Goal: Download file/media

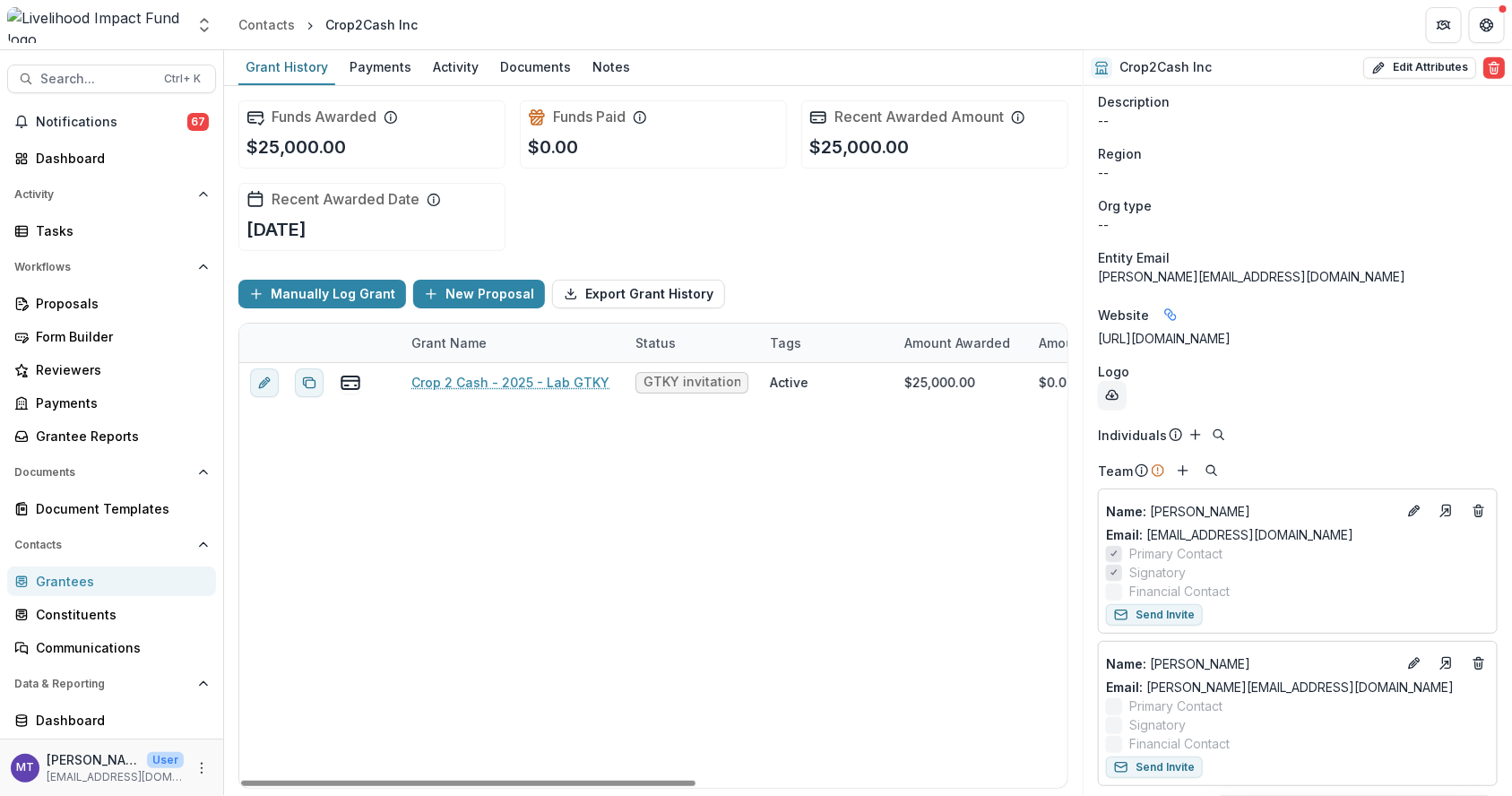
scroll to position [618, 0]
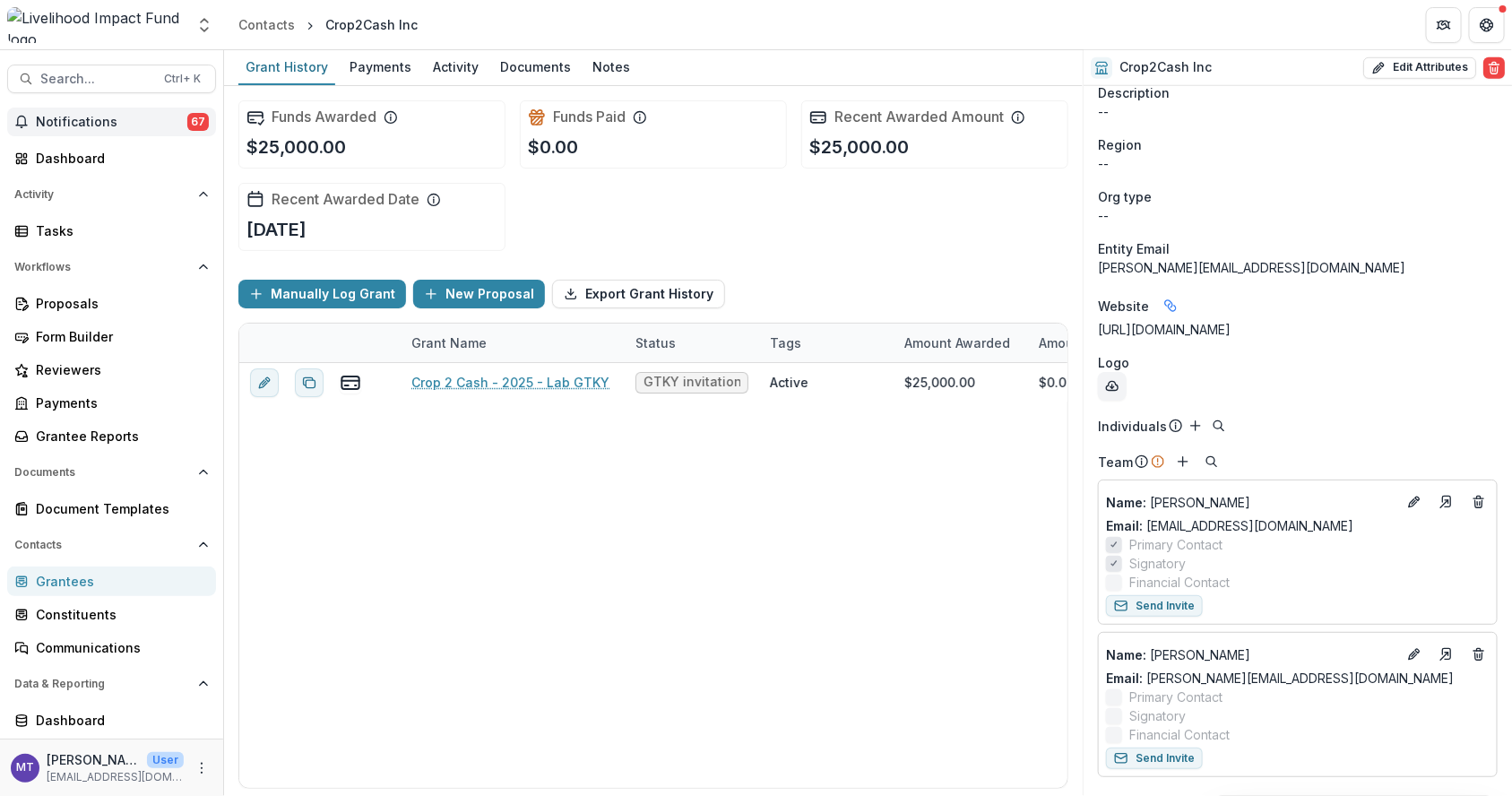
click at [53, 131] on button "Notifications 67" at bounding box center [111, 122] width 209 height 29
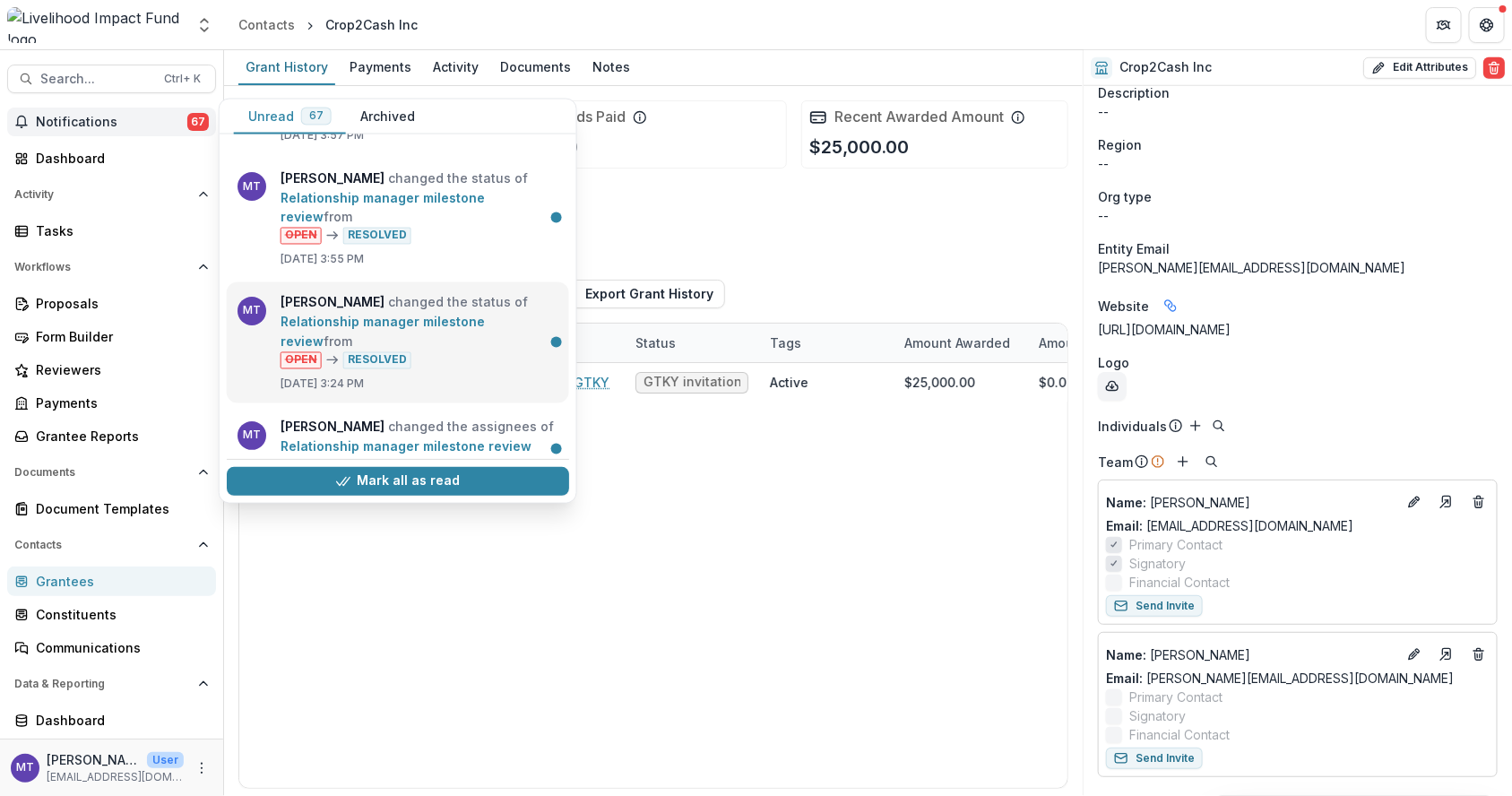
scroll to position [135, 0]
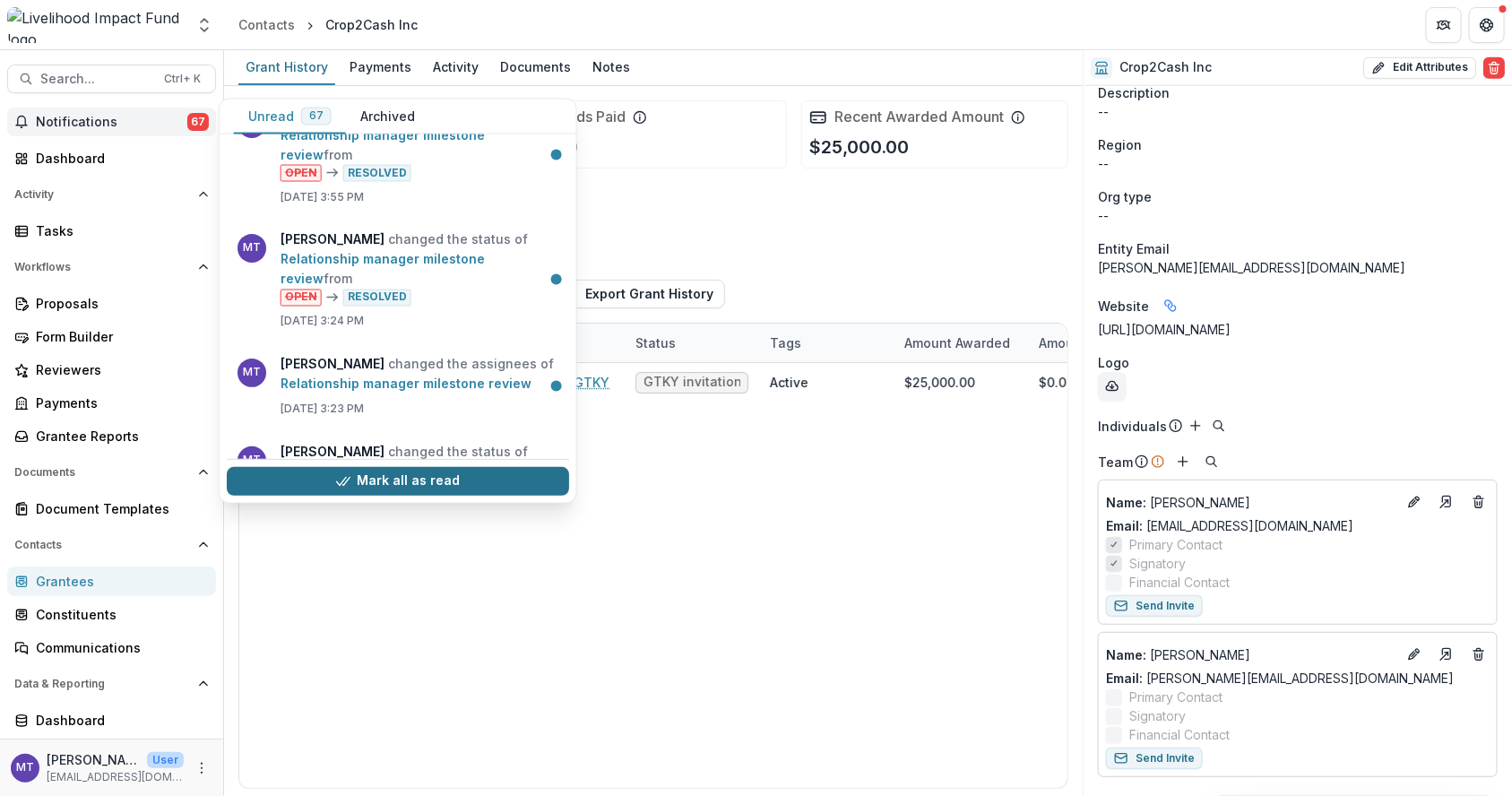
click at [433, 479] on button "Mark all as read" at bounding box center [398, 481] width 343 height 29
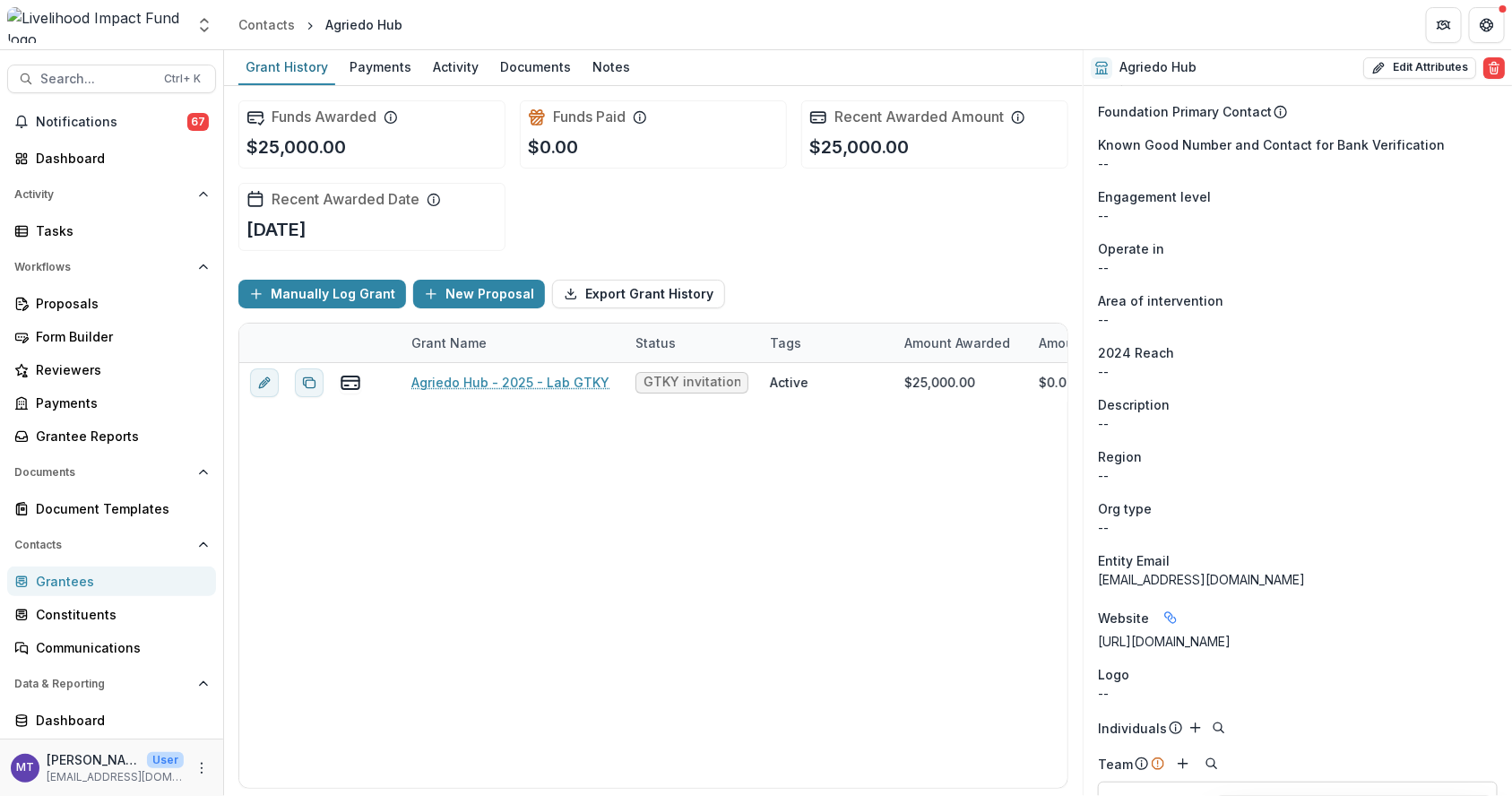
scroll to position [456, 0]
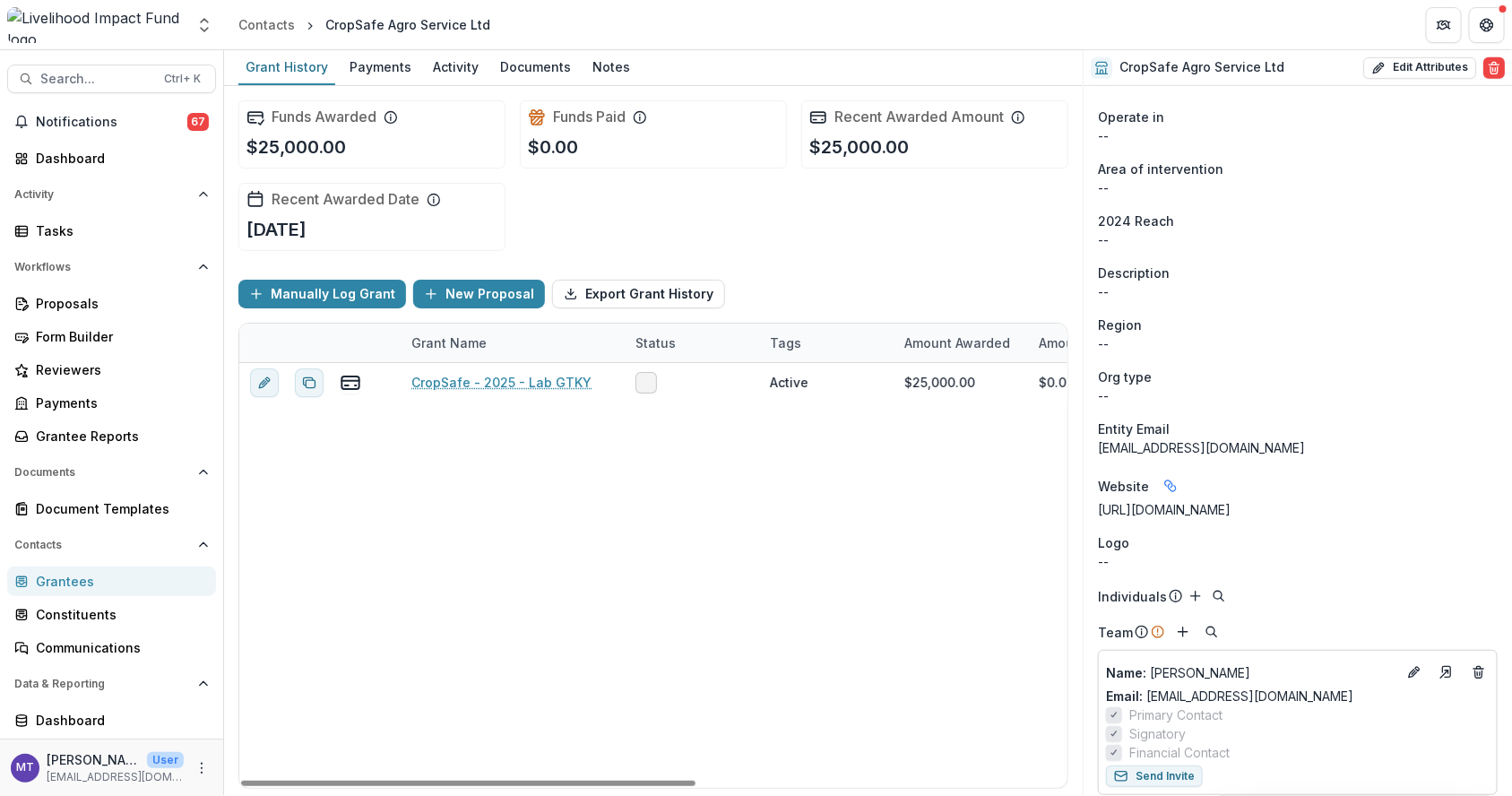
scroll to position [456, 0]
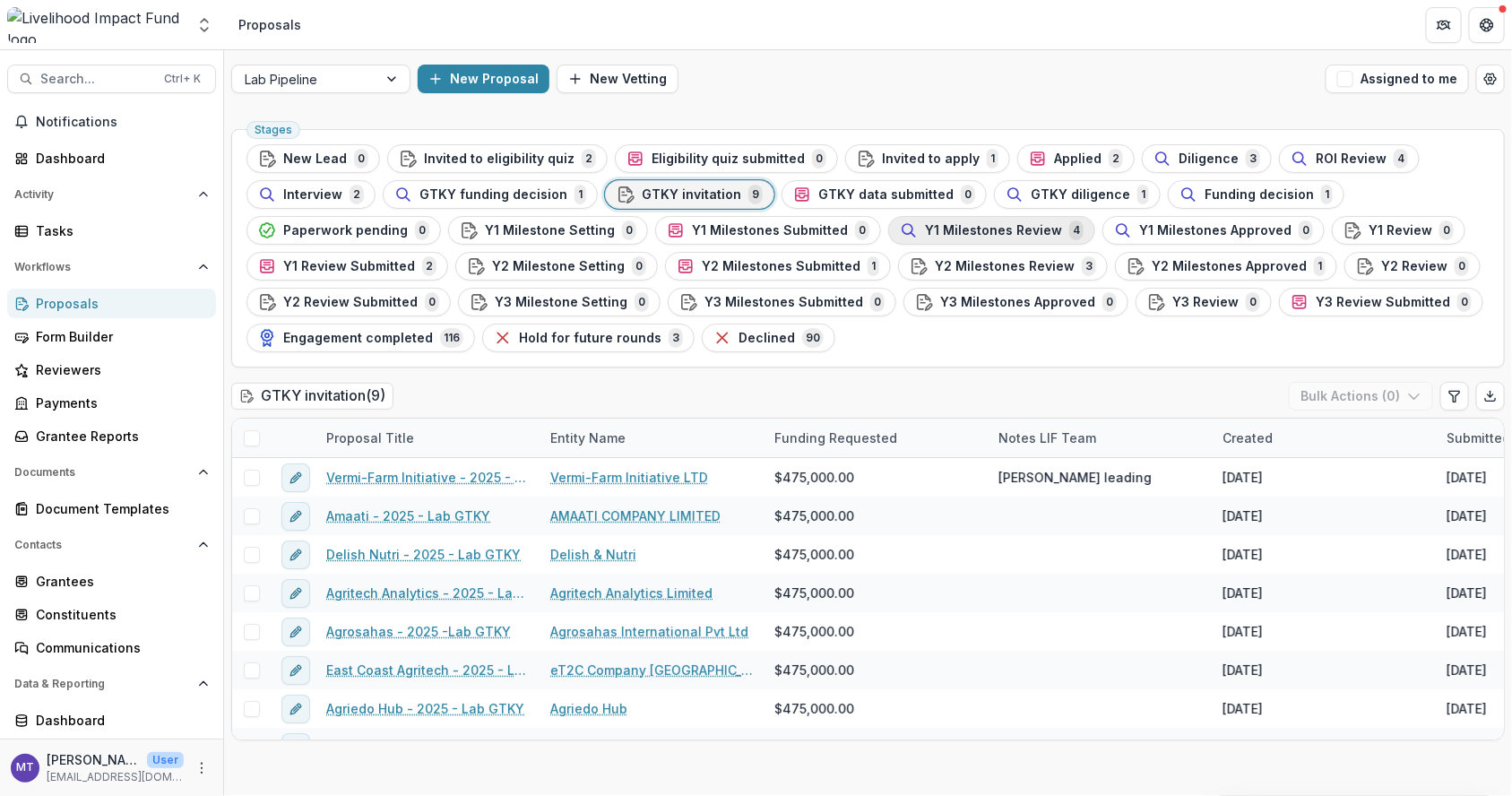
click at [978, 233] on span "Y1 Milestones Review" at bounding box center [993, 230] width 137 height 15
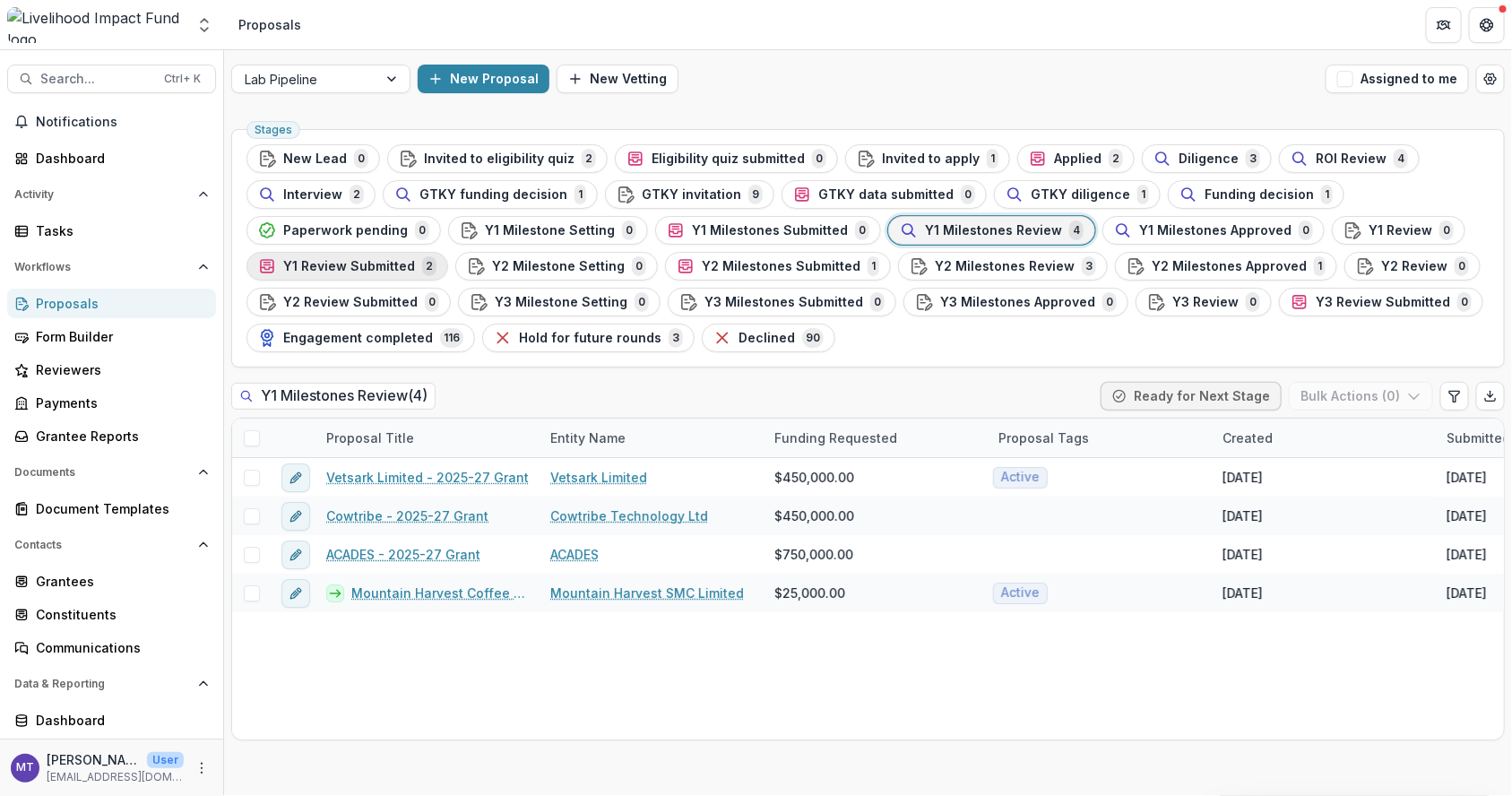
click at [354, 265] on span "Y1 Review Submitted" at bounding box center [348, 267] width 132 height 15
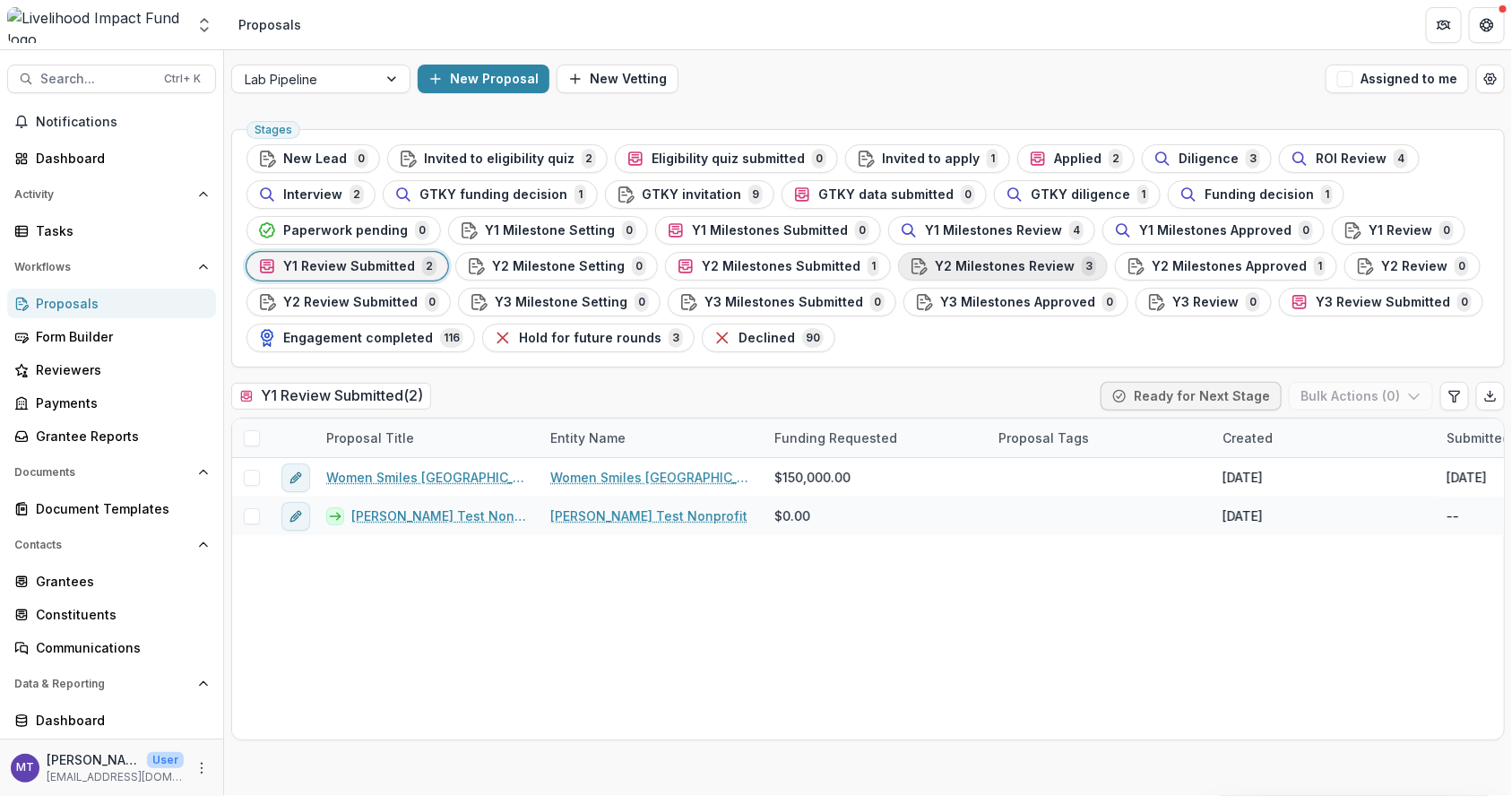
click at [1008, 274] on div "Y2 Milestones Review 3" at bounding box center [1002, 266] width 186 height 20
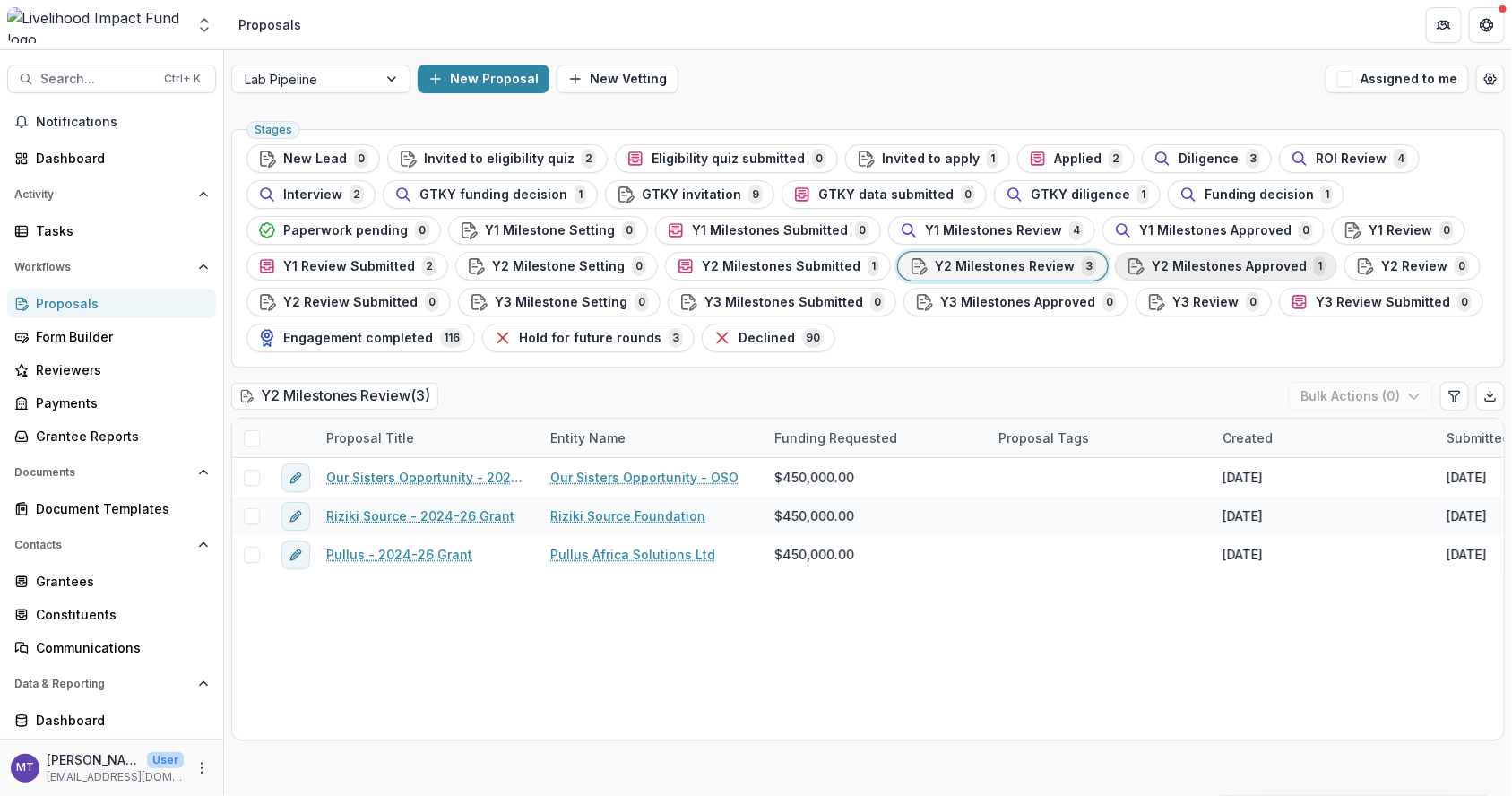
click at [1260, 271] on span "Y2 Milestones Approved" at bounding box center [1230, 267] width 156 height 15
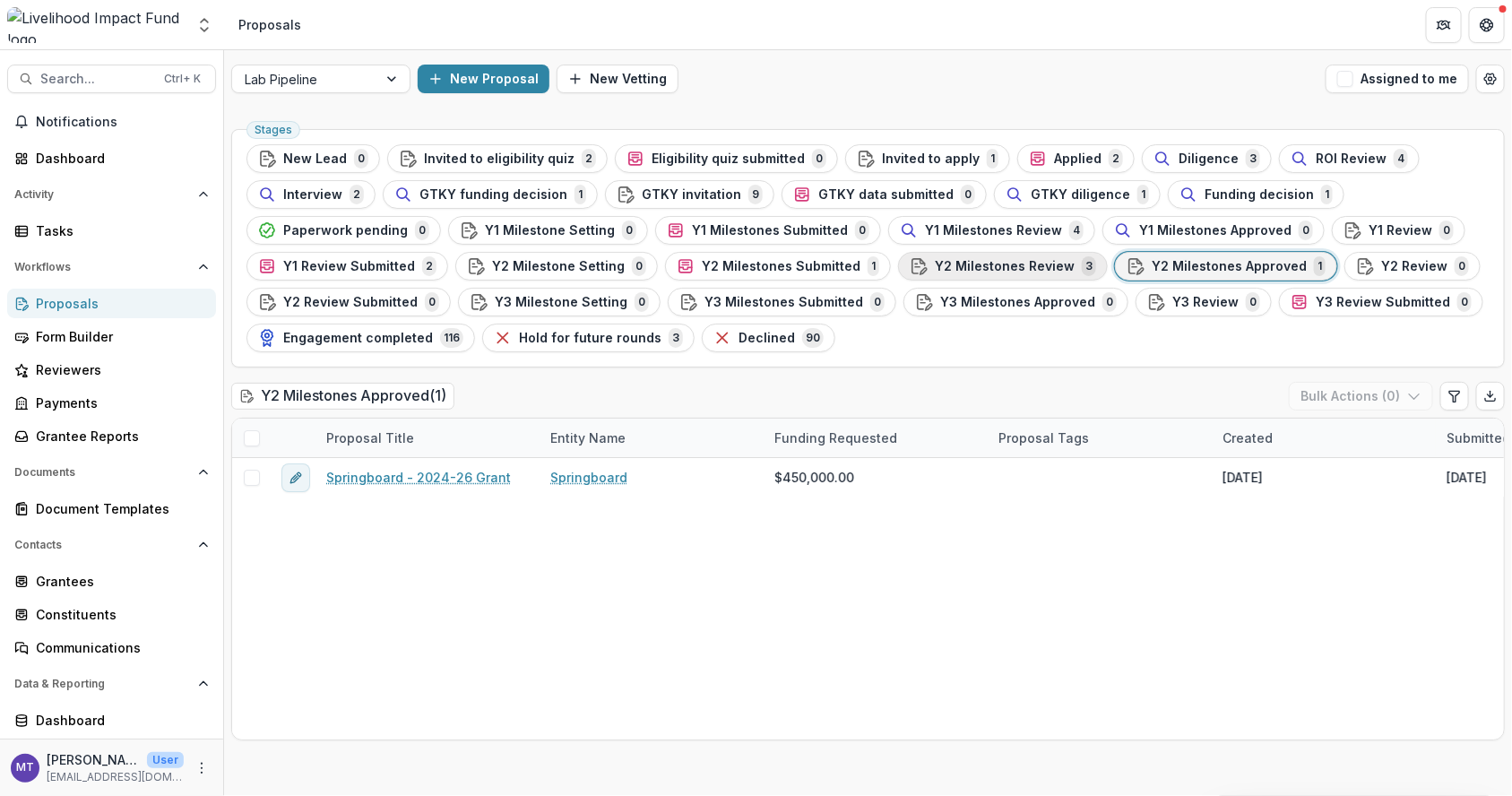
click at [986, 257] on div "Y2 Milestones Review 3" at bounding box center [1002, 266] width 186 height 20
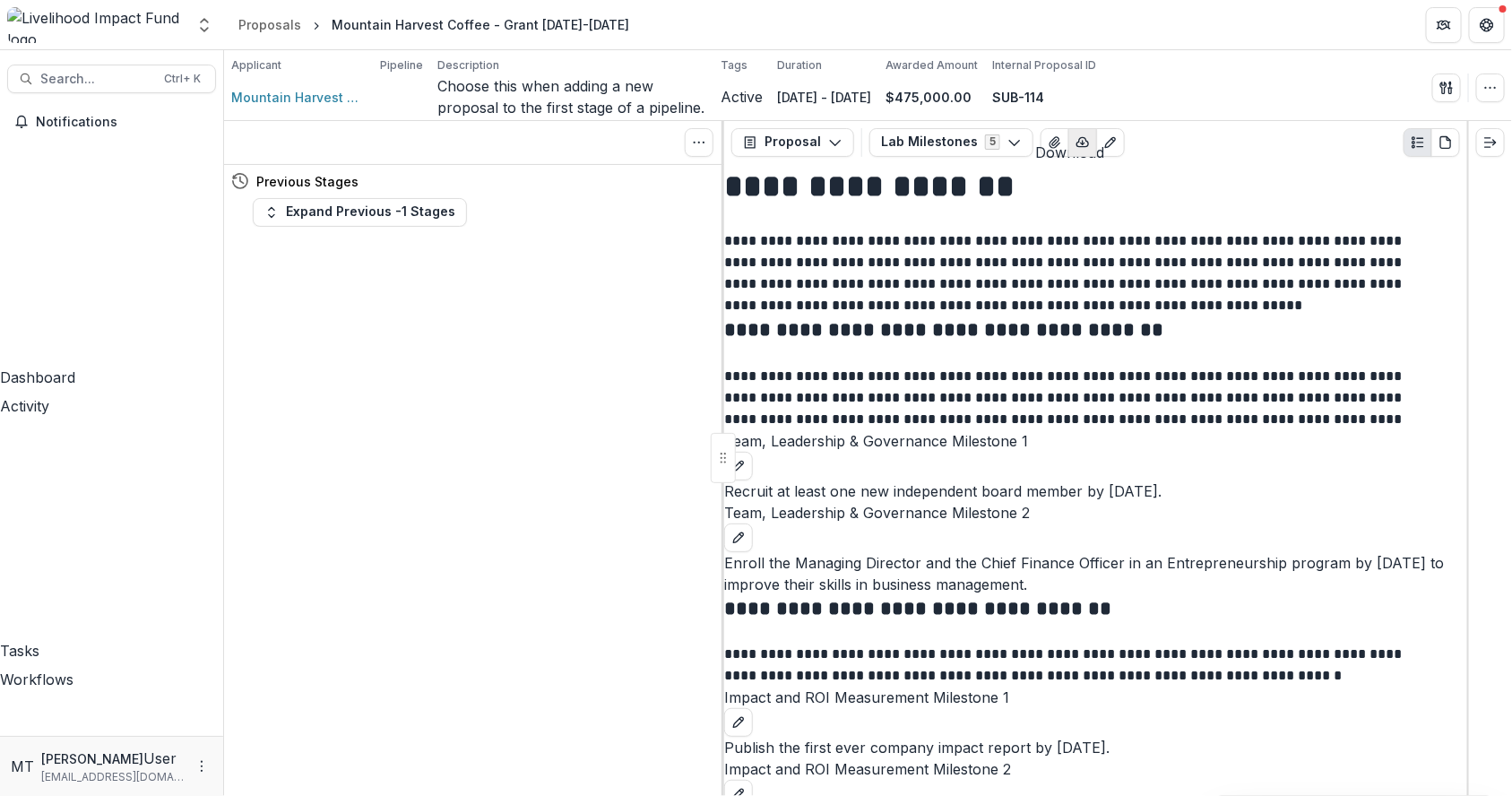
click at [1077, 137] on icon "button" at bounding box center [1083, 141] width 11 height 9
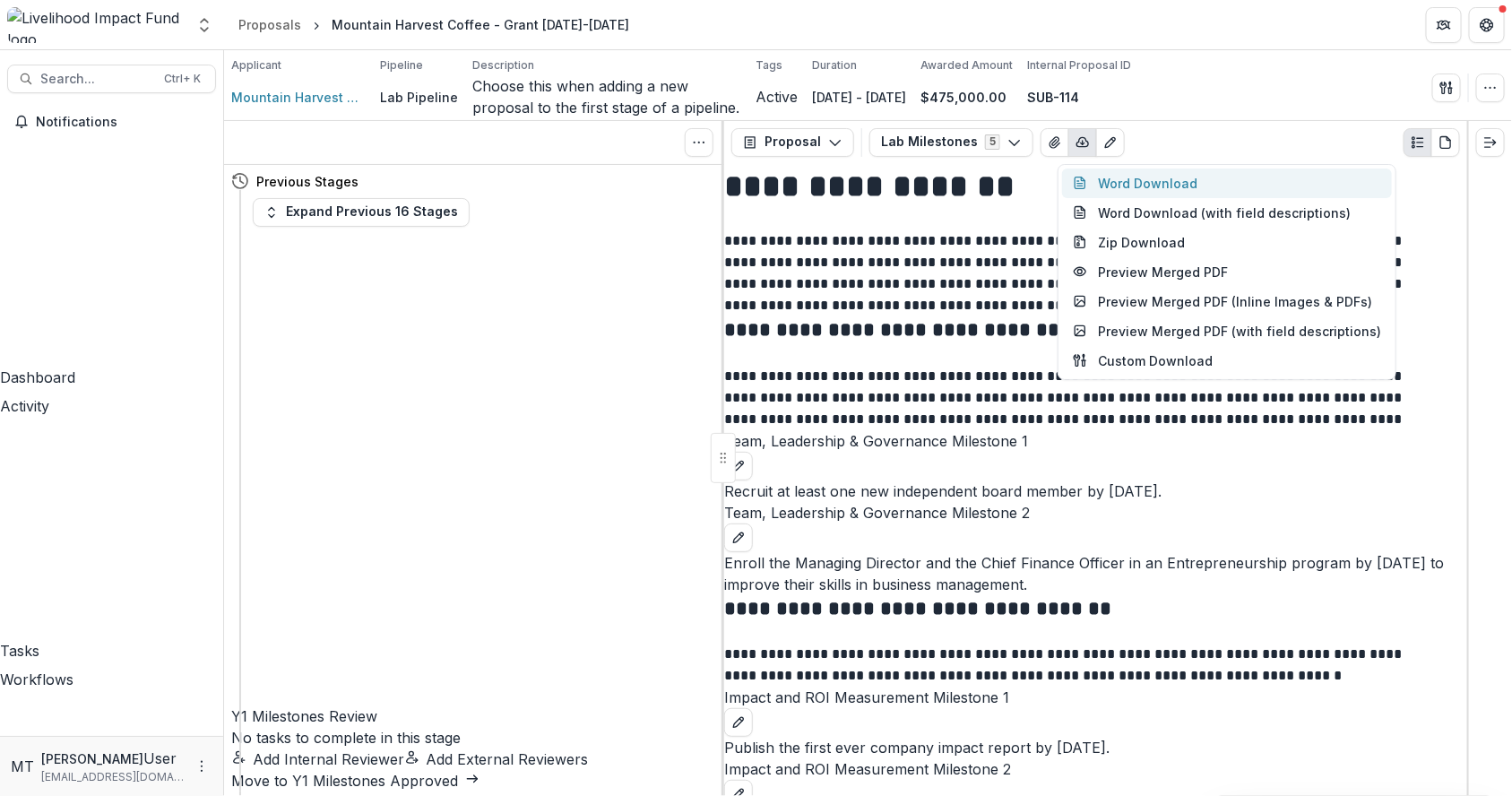
click at [1105, 169] on button "Word Download" at bounding box center [1227, 184] width 330 height 30
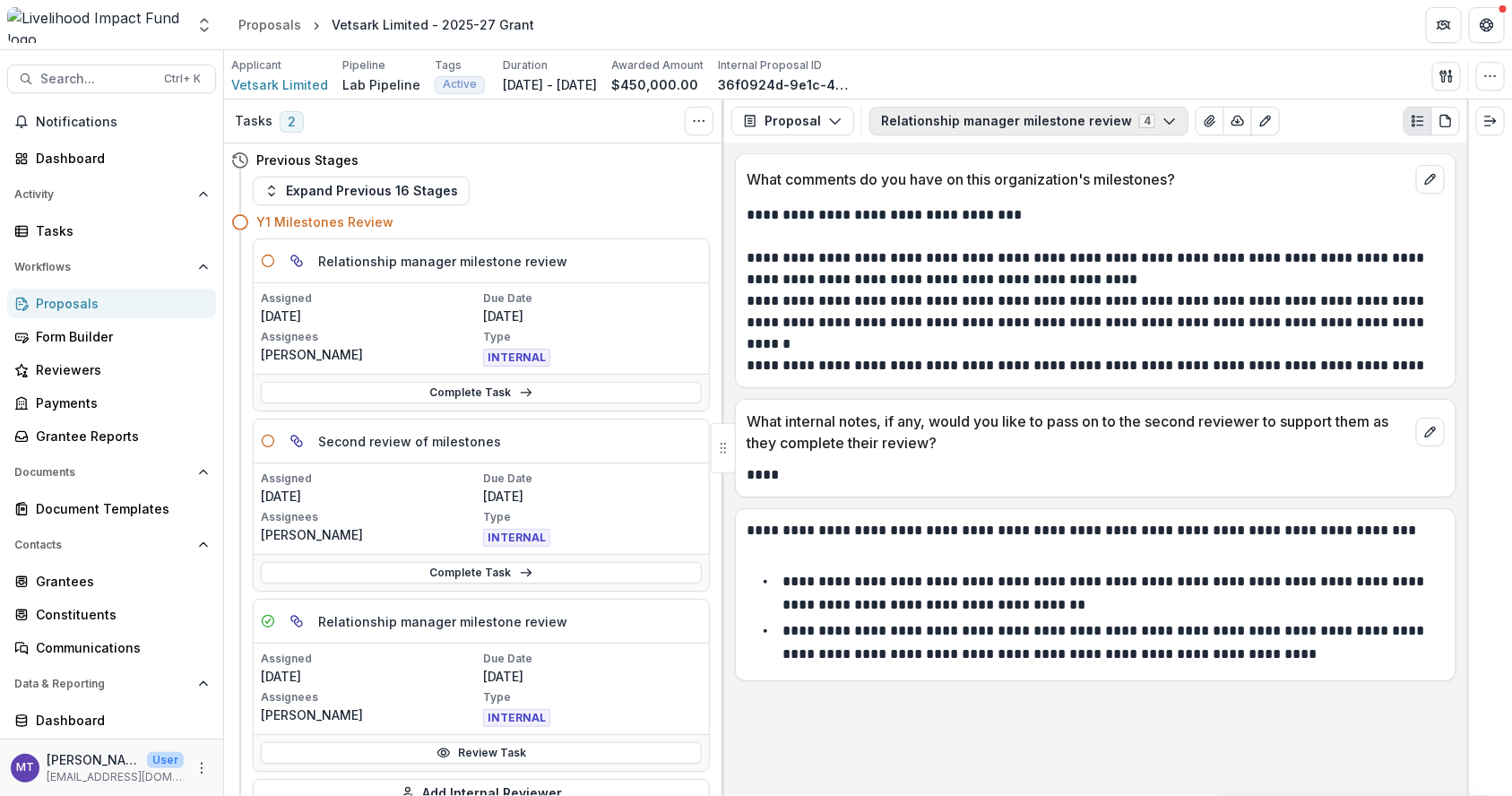
click at [1155, 132] on button "Relationship manager milestone review 4" at bounding box center [1029, 121] width 319 height 29
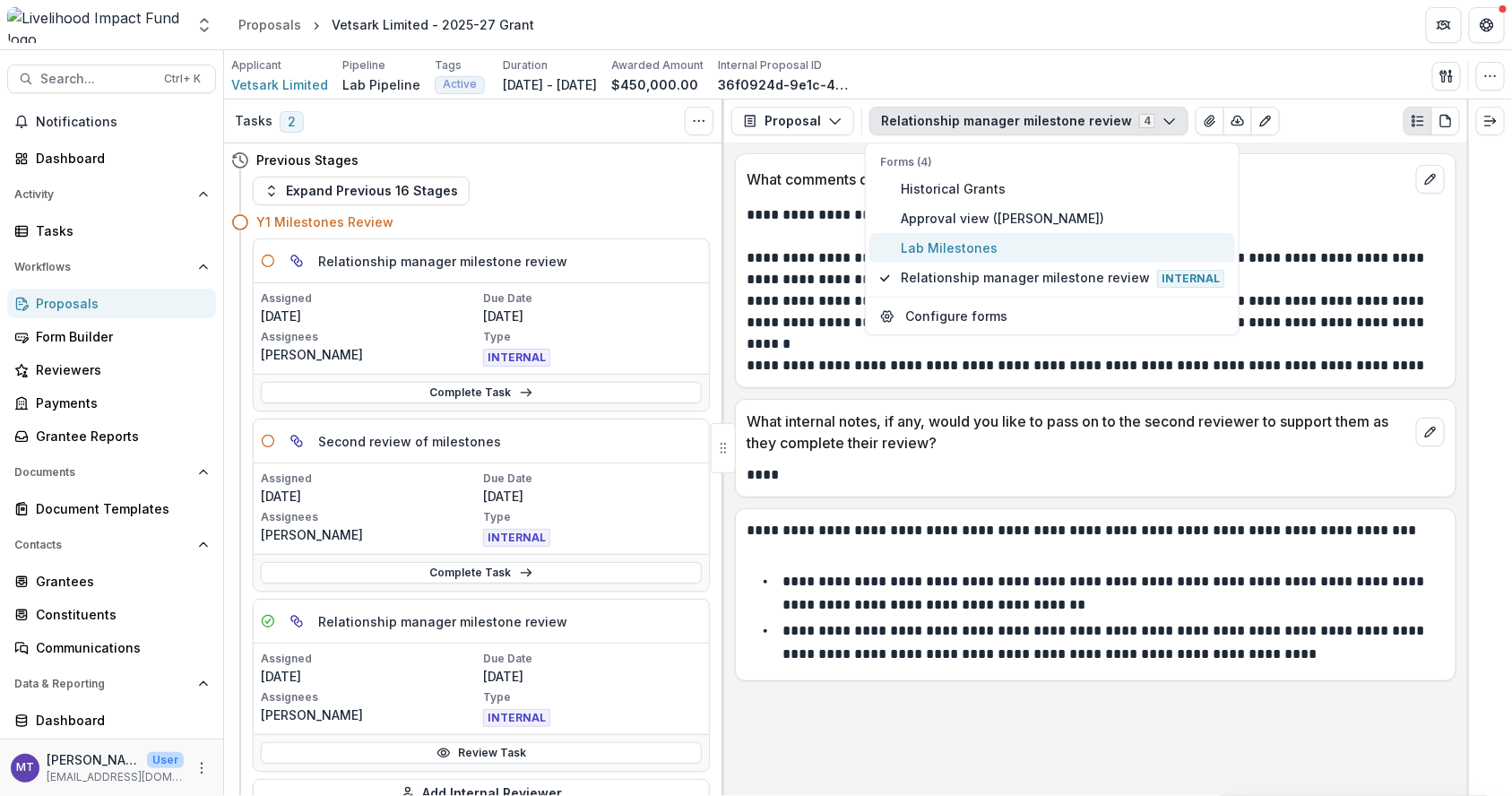
click at [1059, 250] on span "Lab Milestones" at bounding box center [1062, 248] width 323 height 19
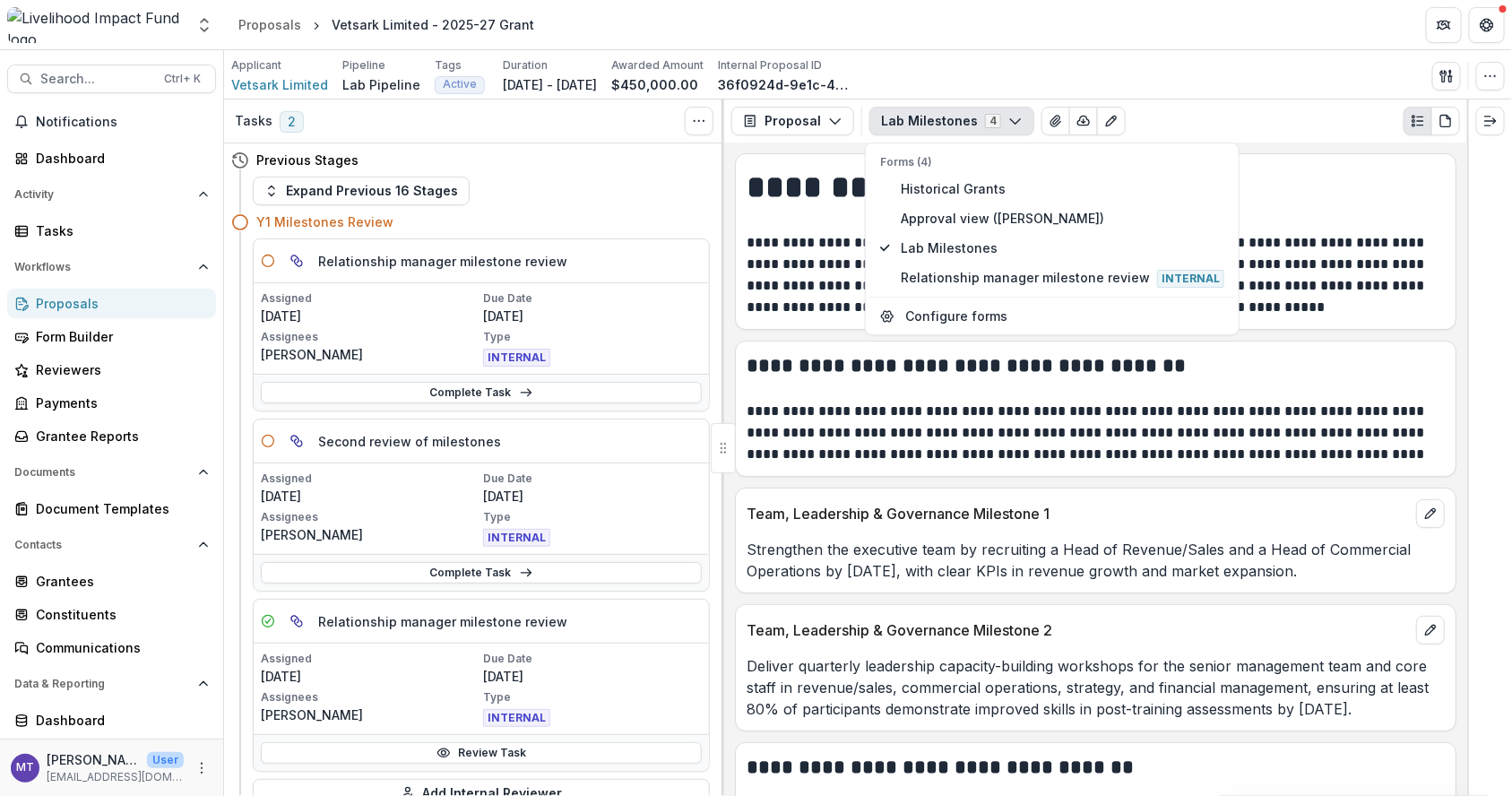
click at [1272, 282] on p "**********" at bounding box center [1094, 275] width 695 height 86
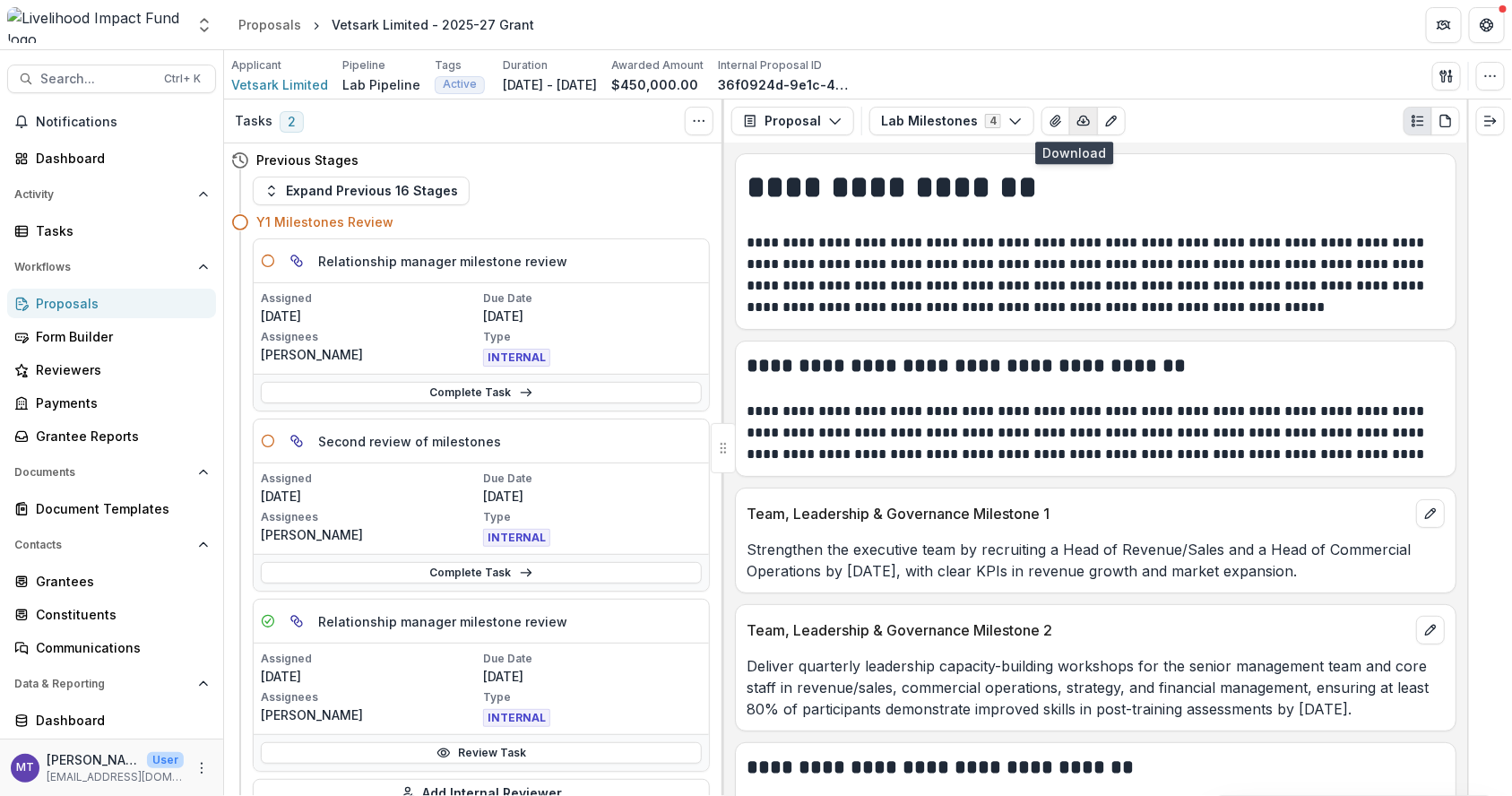
click at [1078, 116] on icon "button" at bounding box center [1084, 121] width 11 height 9
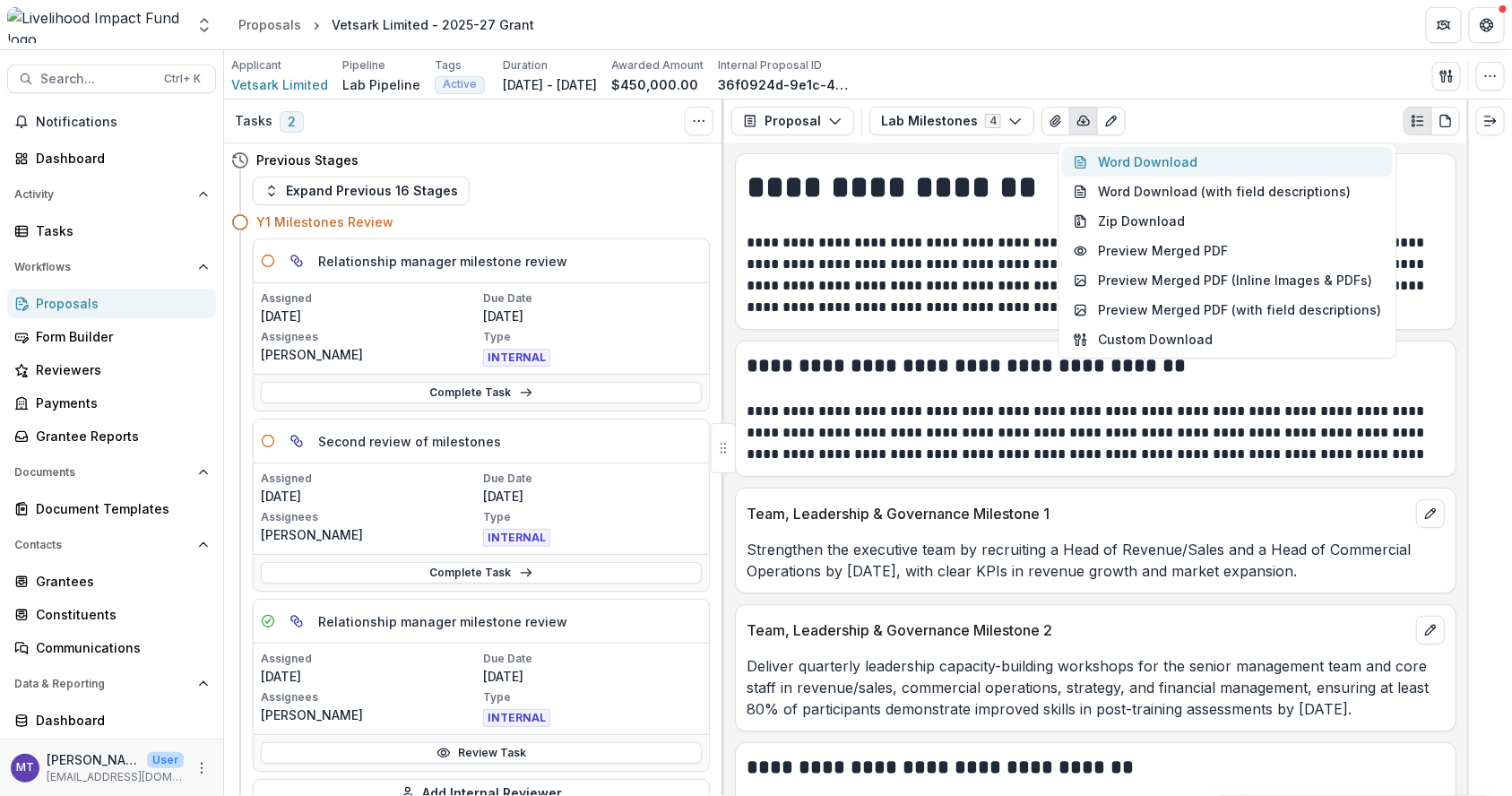
click at [1107, 162] on button "Word Download" at bounding box center [1228, 162] width 330 height 30
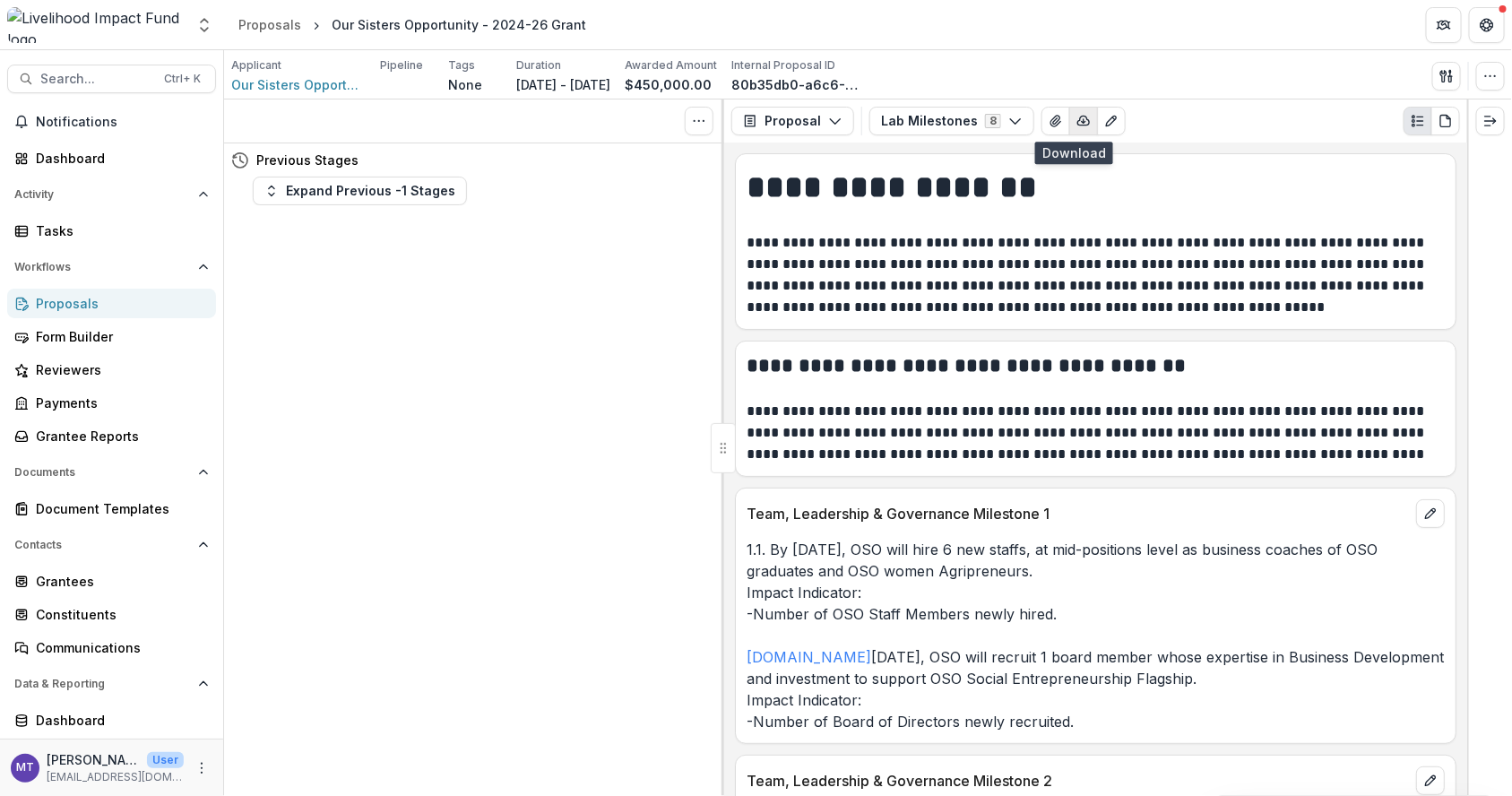
click at [1082, 122] on polyline "button" at bounding box center [1084, 123] width 4 height 2
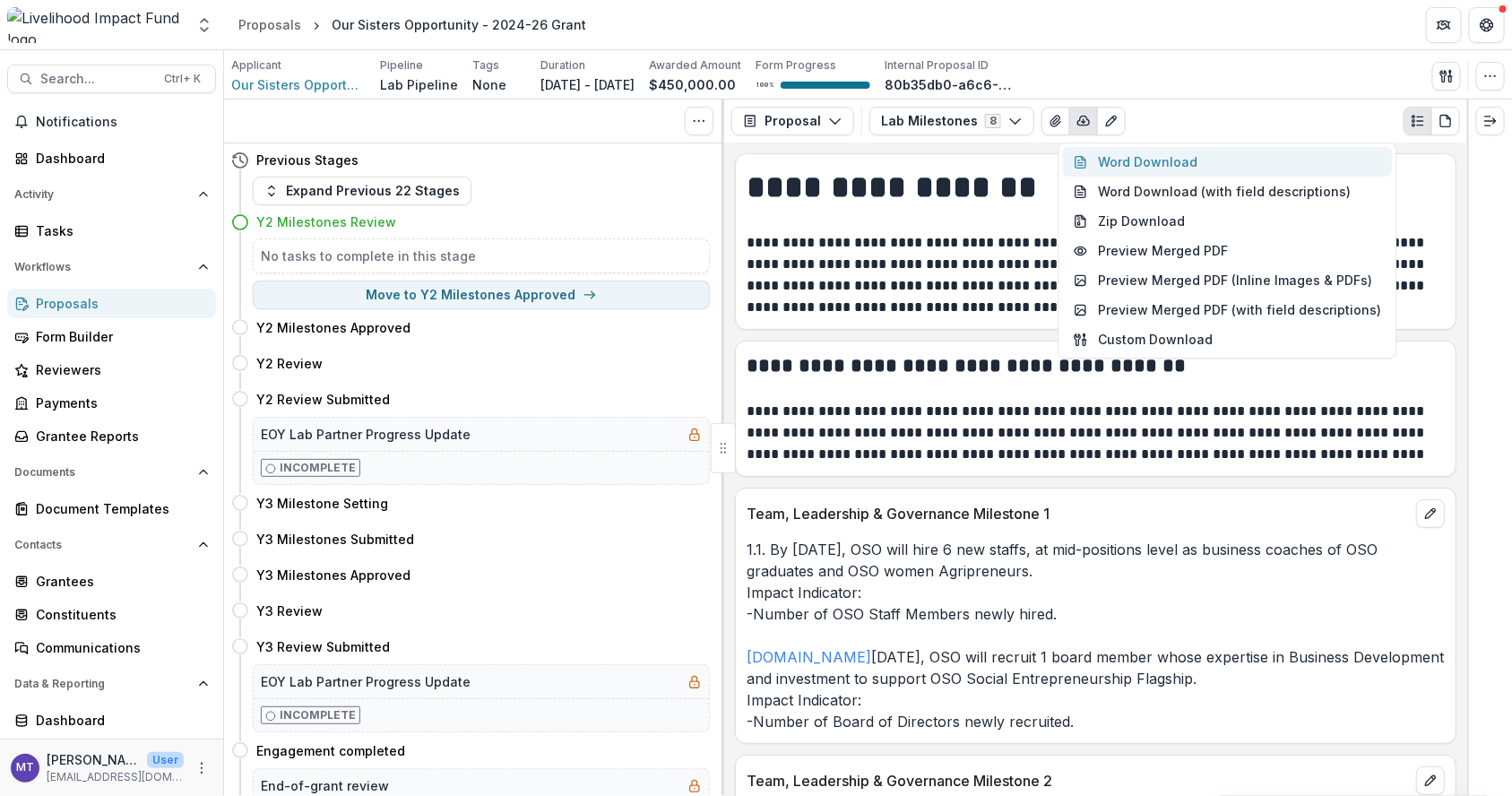
click at [1095, 165] on button "Word Download" at bounding box center [1228, 162] width 330 height 30
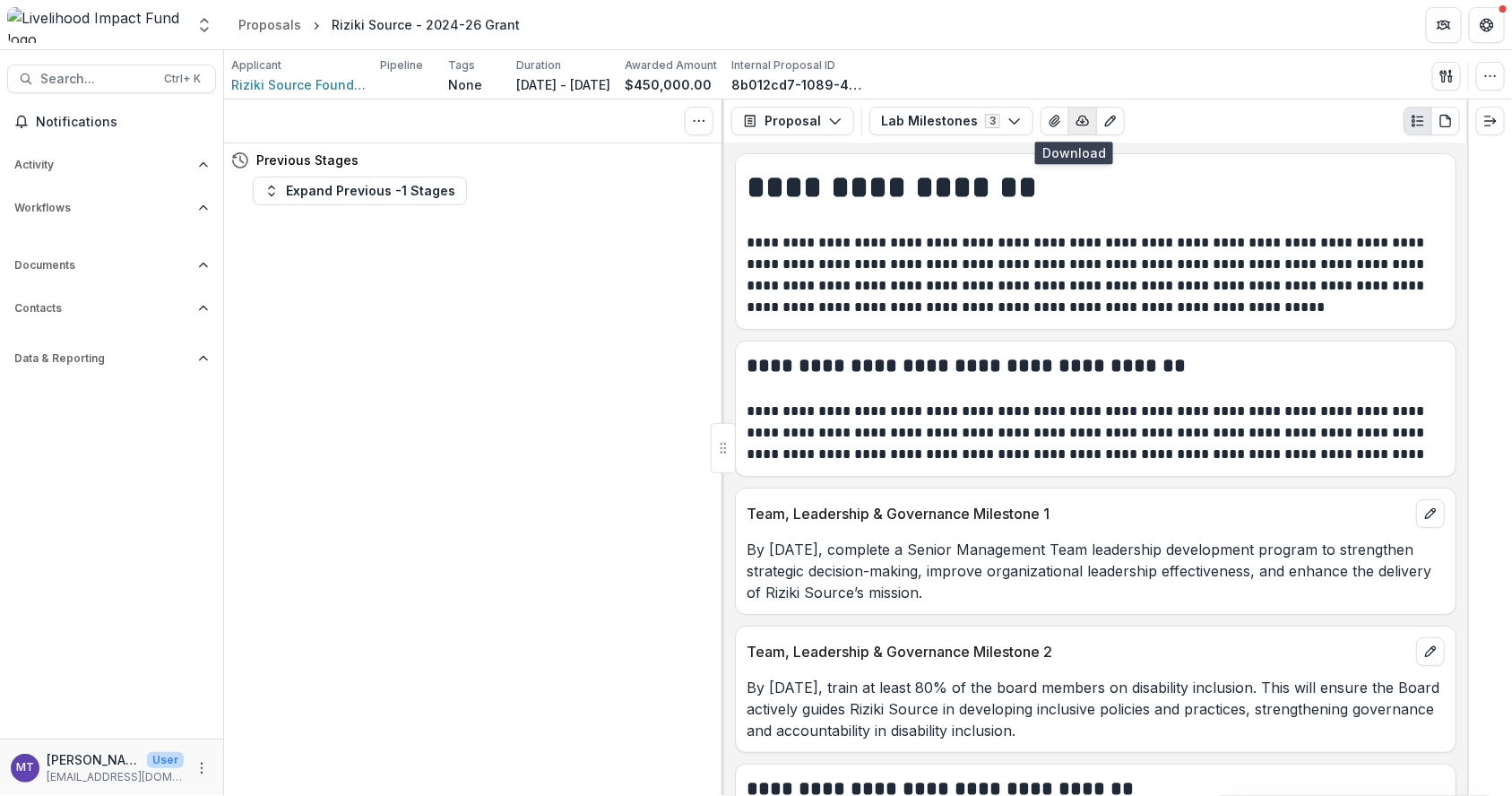
click at [1075, 118] on icon "button" at bounding box center [1082, 121] width 14 height 14
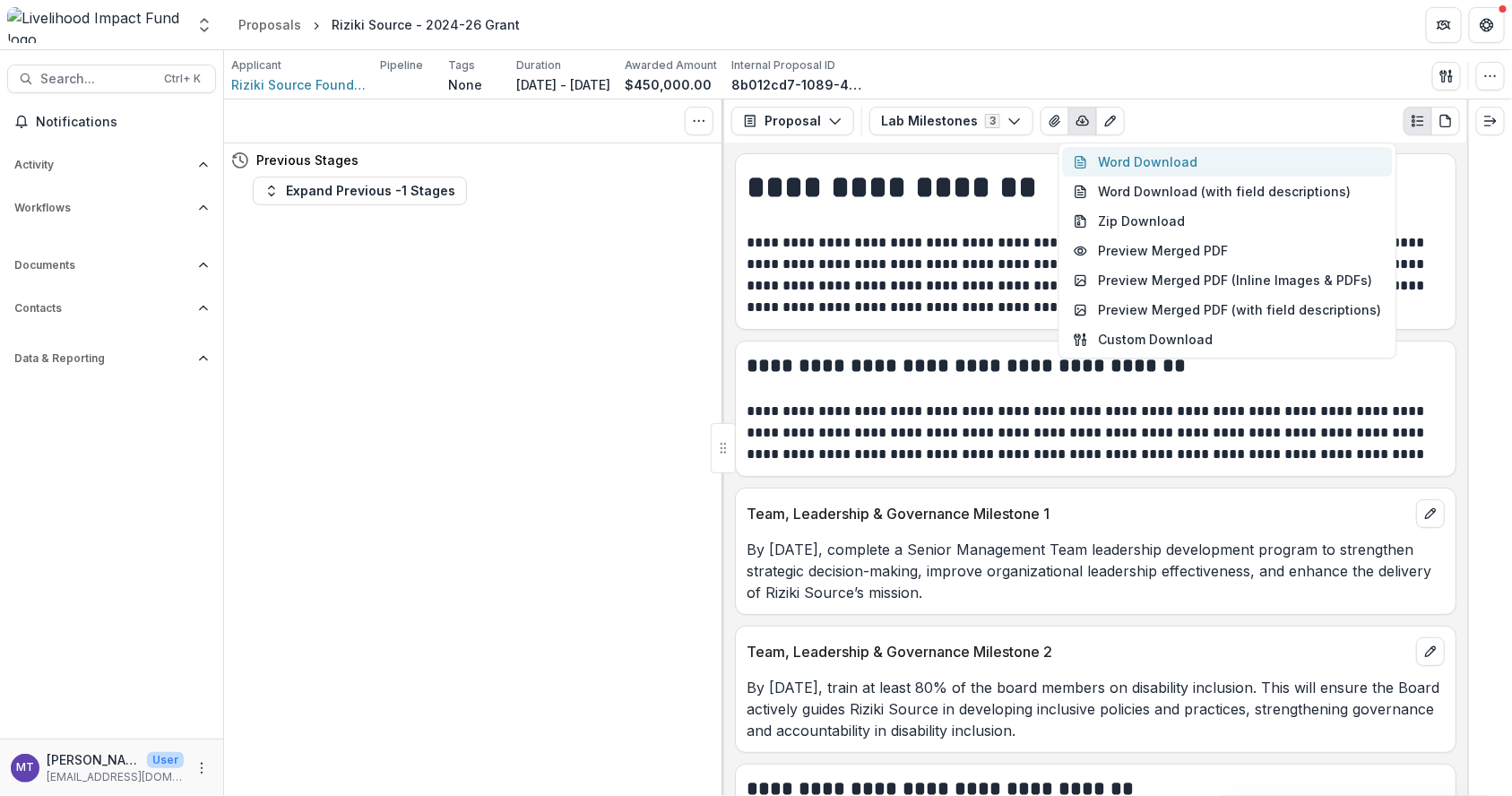
click at [1091, 160] on button "Word Download" at bounding box center [1228, 162] width 330 height 30
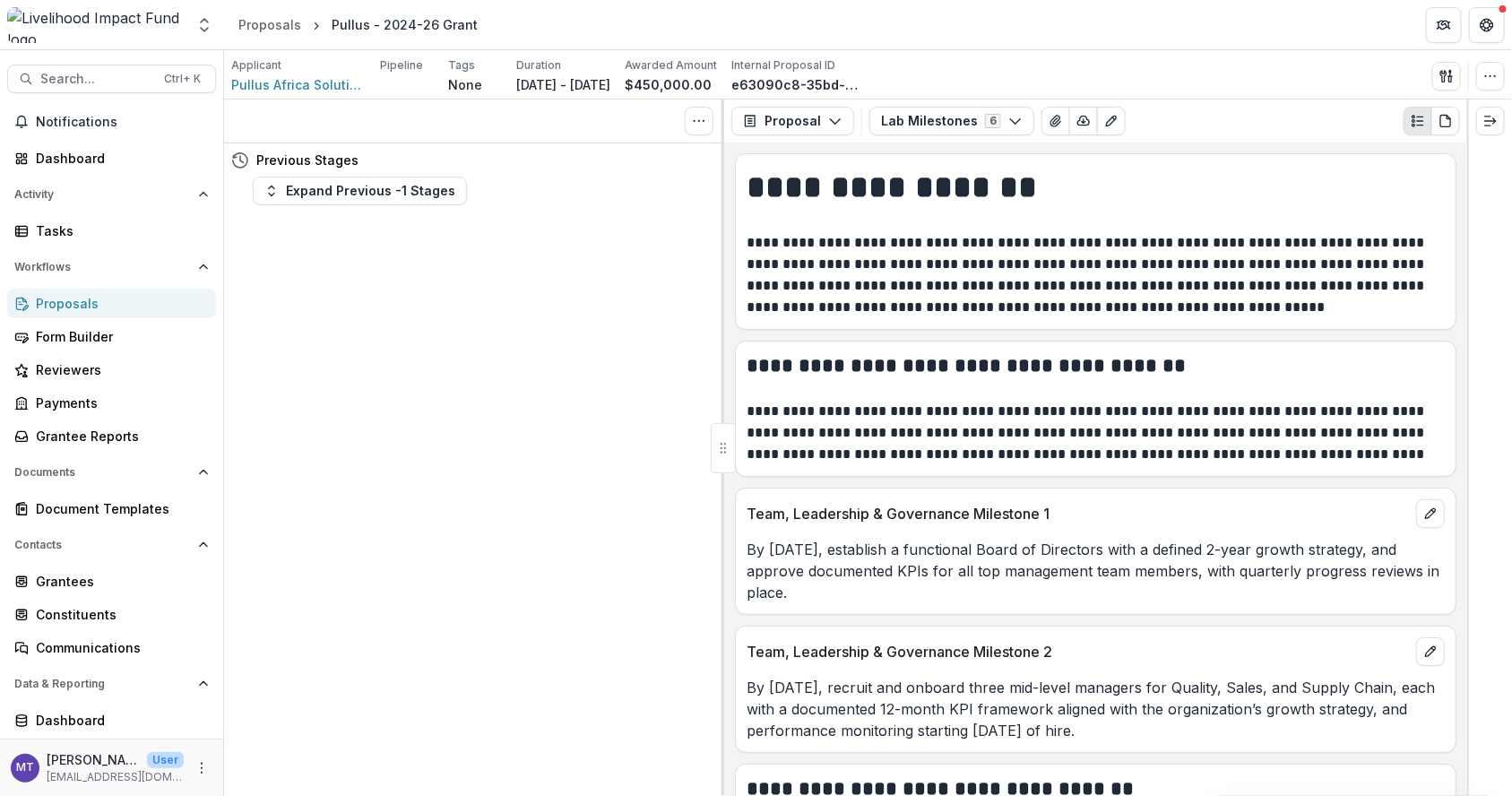
click at [925, 269] on p "**********" at bounding box center [1094, 275] width 695 height 86
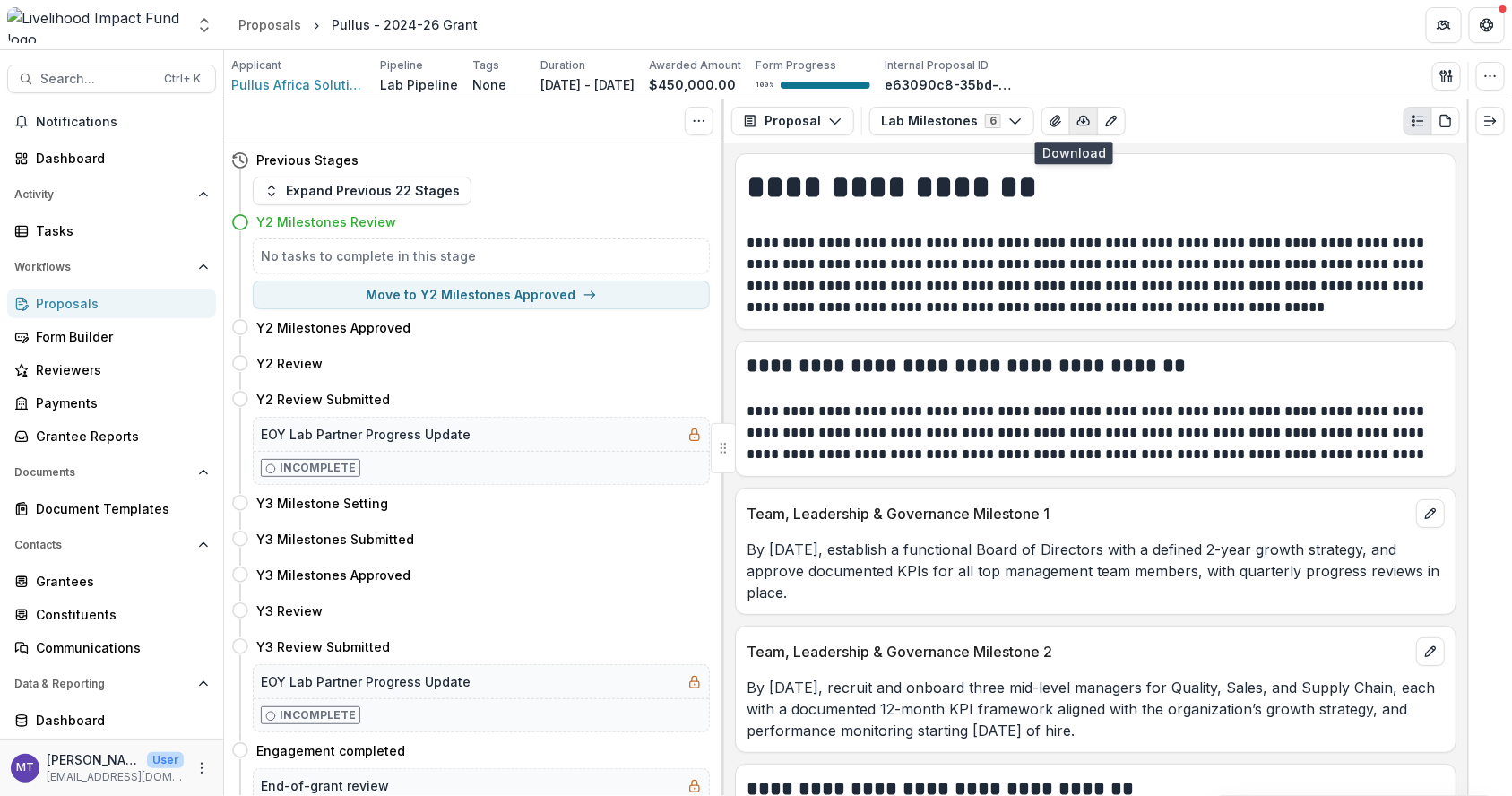
click at [1074, 111] on button "button" at bounding box center [1084, 121] width 29 height 29
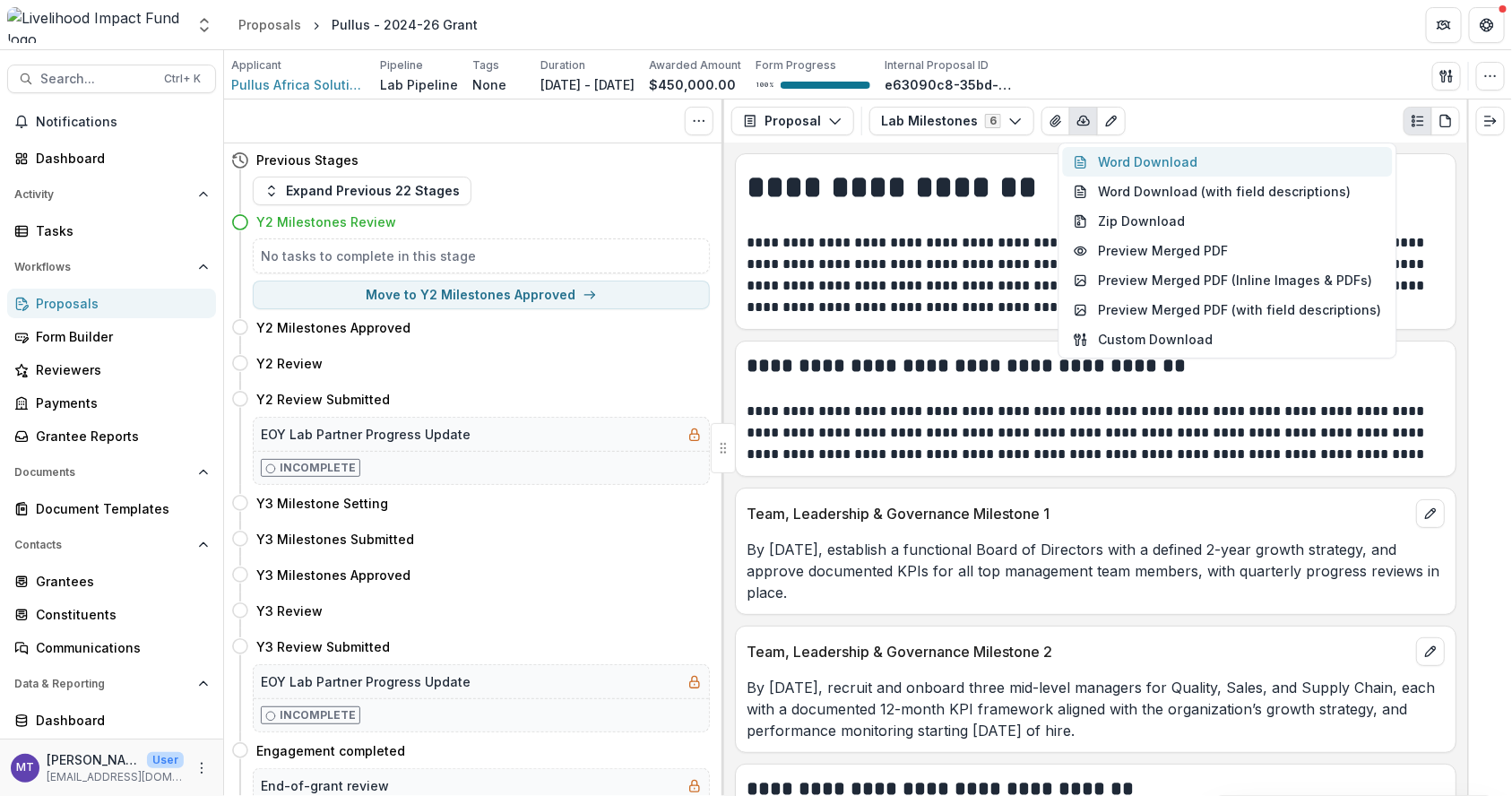
click at [1116, 154] on button "Word Download" at bounding box center [1228, 162] width 330 height 30
